Goal: Information Seeking & Learning: Learn about a topic

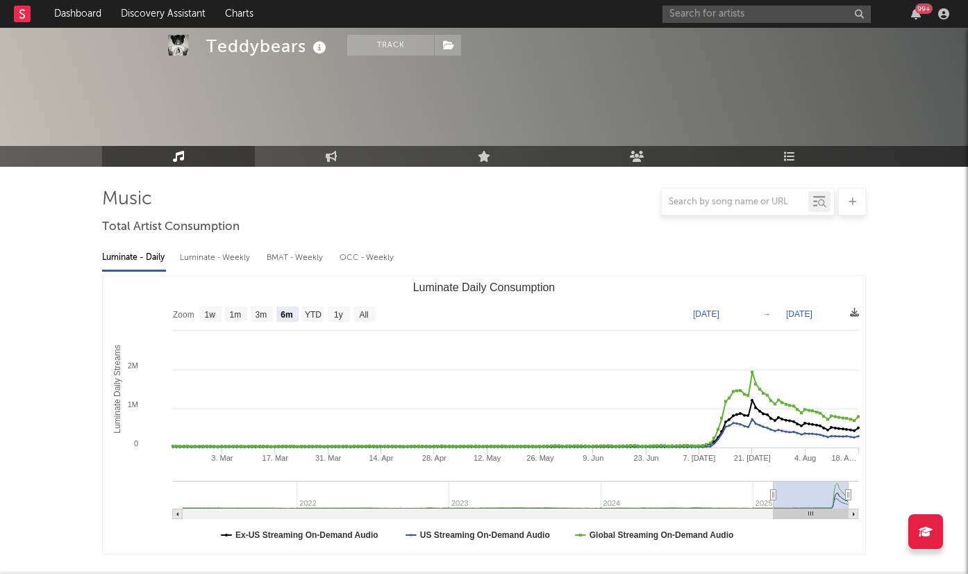
select select "6m"
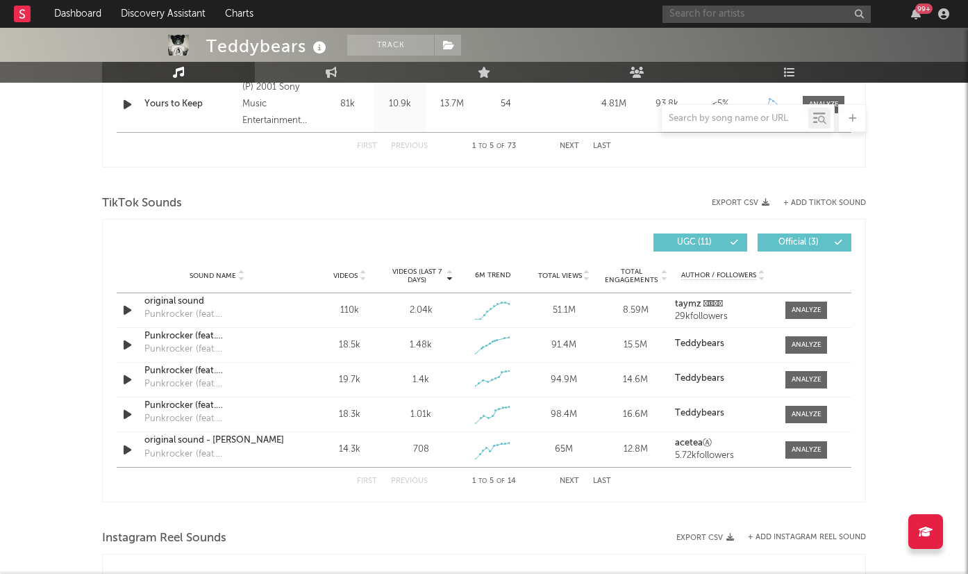
click at [765, 19] on input "text" at bounding box center [767, 14] width 208 height 17
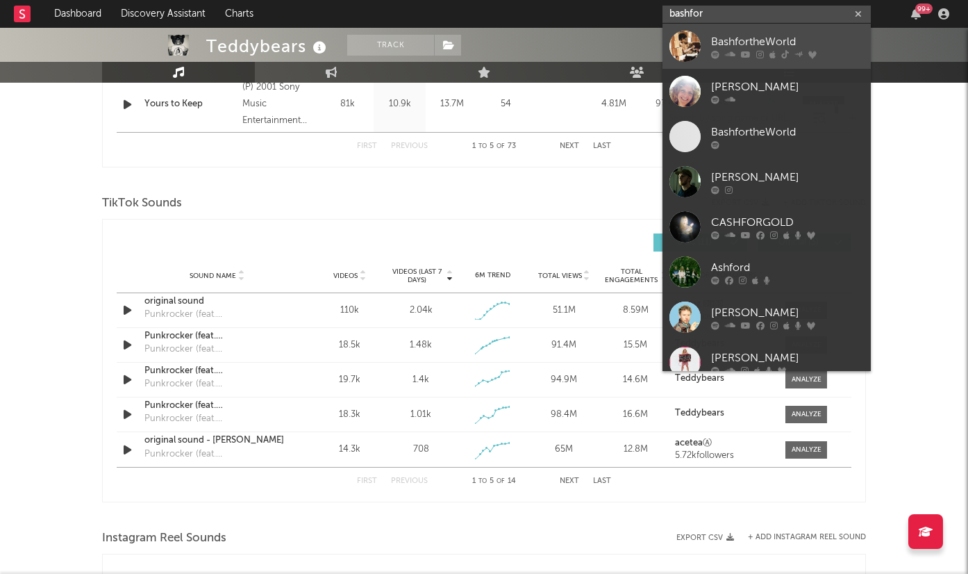
type input "bashfor"
click at [777, 40] on div "BashfortheWorld" at bounding box center [787, 41] width 153 height 17
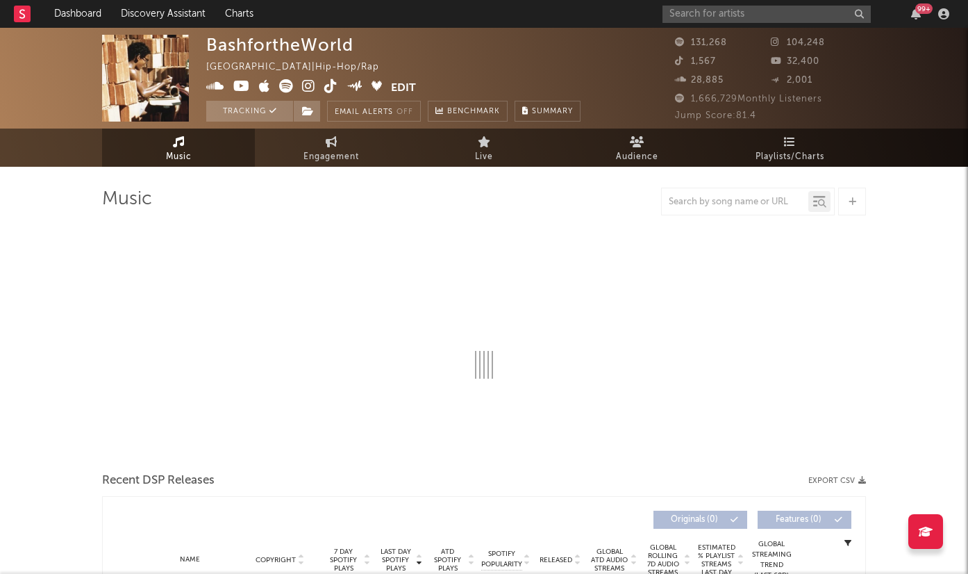
select select "6m"
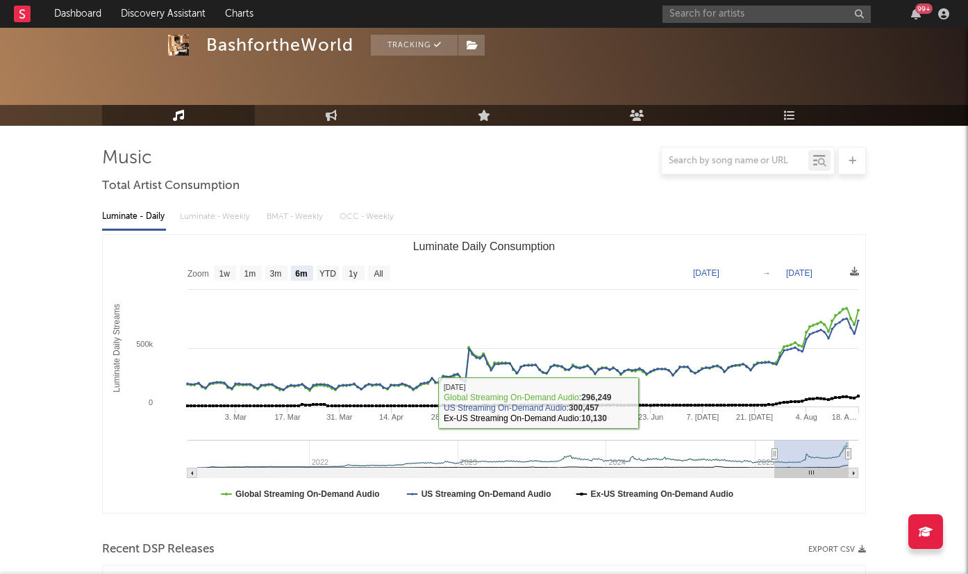
scroll to position [10, 0]
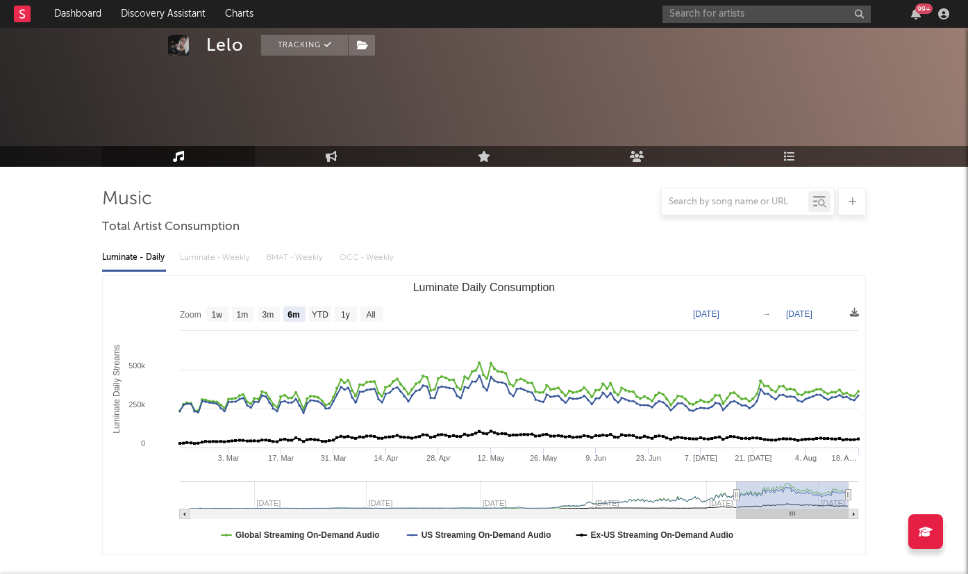
select select "6m"
select select "1w"
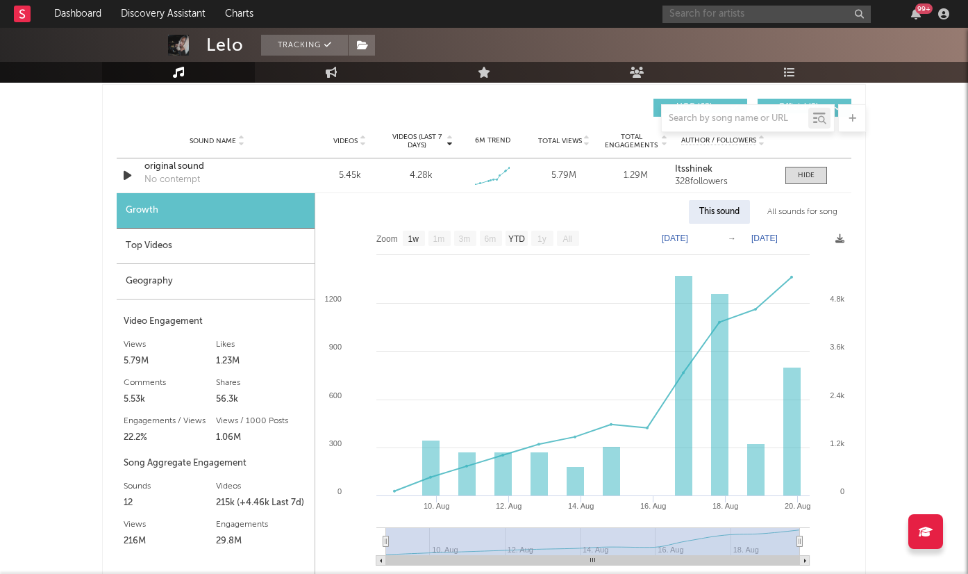
scroll to position [974, 0]
click at [735, 17] on input "text" at bounding box center [767, 14] width 208 height 17
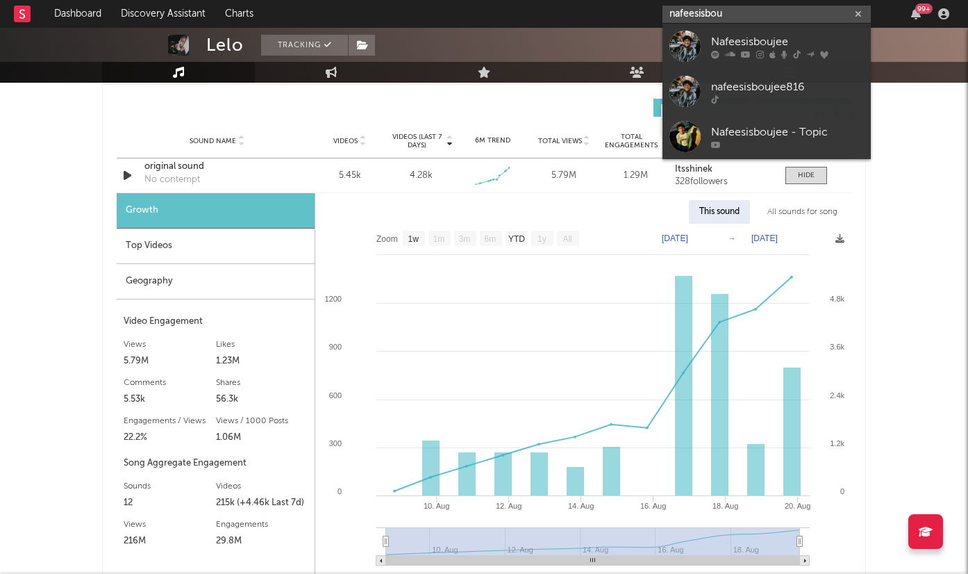
type input "nafeesisbou"
drag, startPoint x: 735, startPoint y: 17, endPoint x: 745, endPoint y: 35, distance: 20.8
click at [745, 35] on div "Nafeesisboujee" at bounding box center [787, 41] width 153 height 17
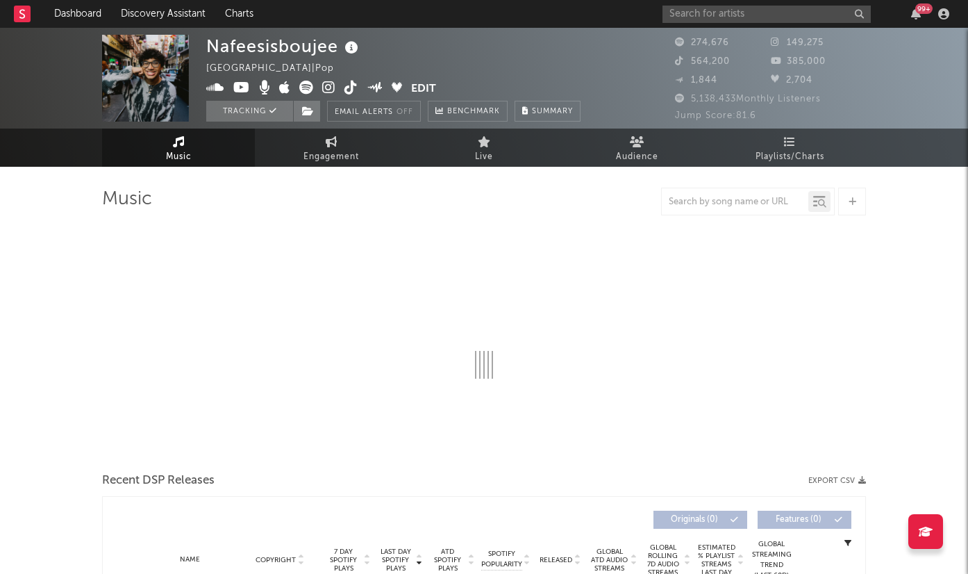
select select "6m"
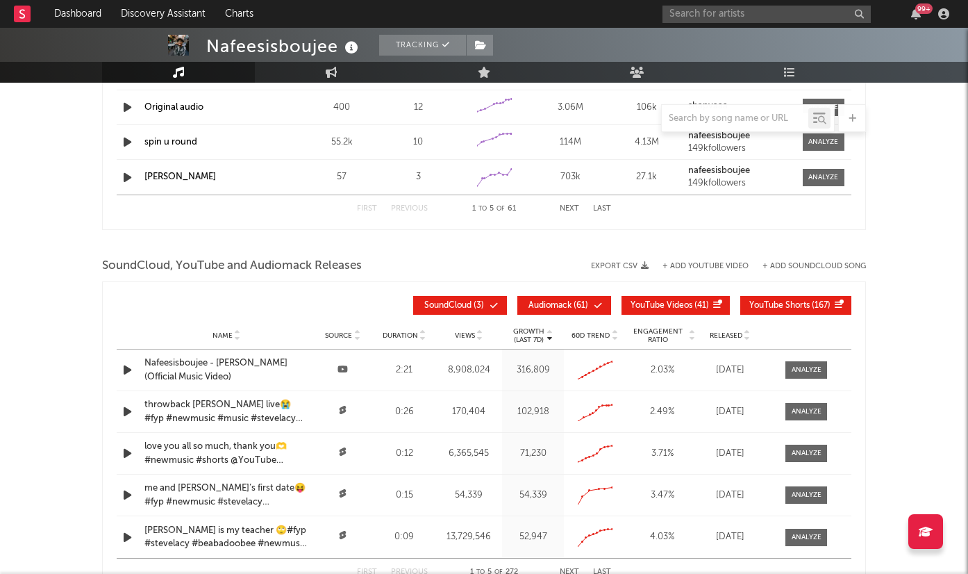
scroll to position [1451, 0]
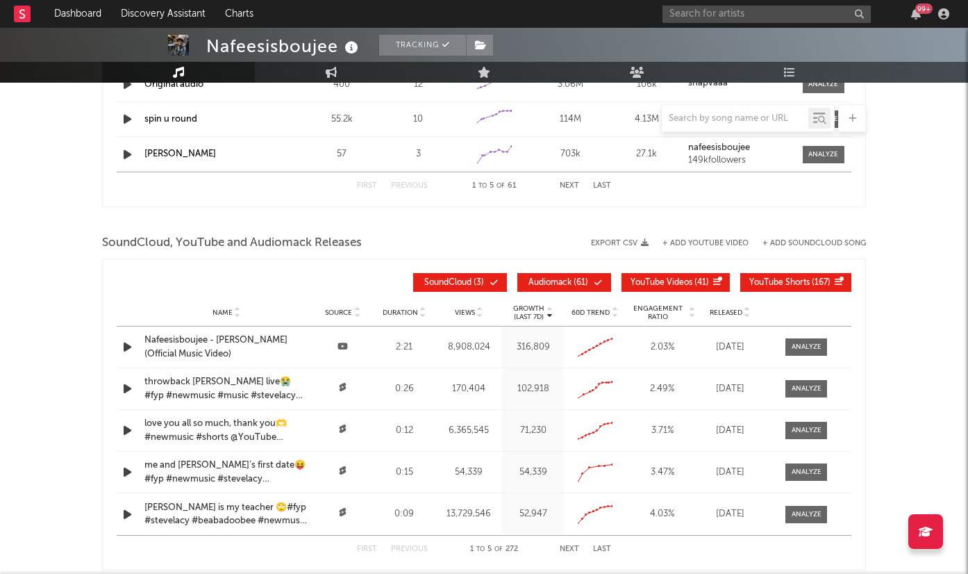
click at [733, 316] on span "Released" at bounding box center [726, 312] width 33 height 8
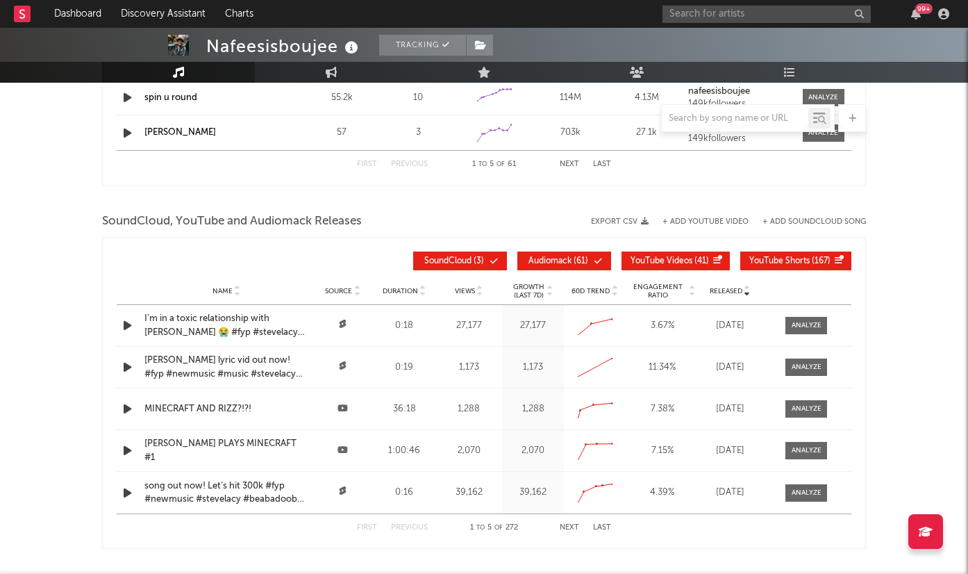
scroll to position [1477, 0]
